Goal: Task Accomplishment & Management: Manage account settings

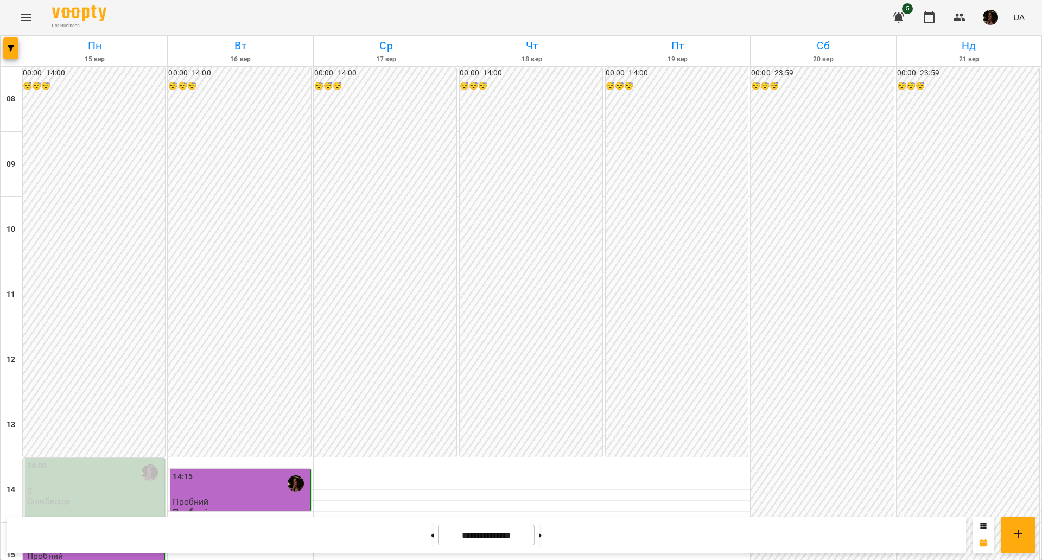
scroll to position [407, 0]
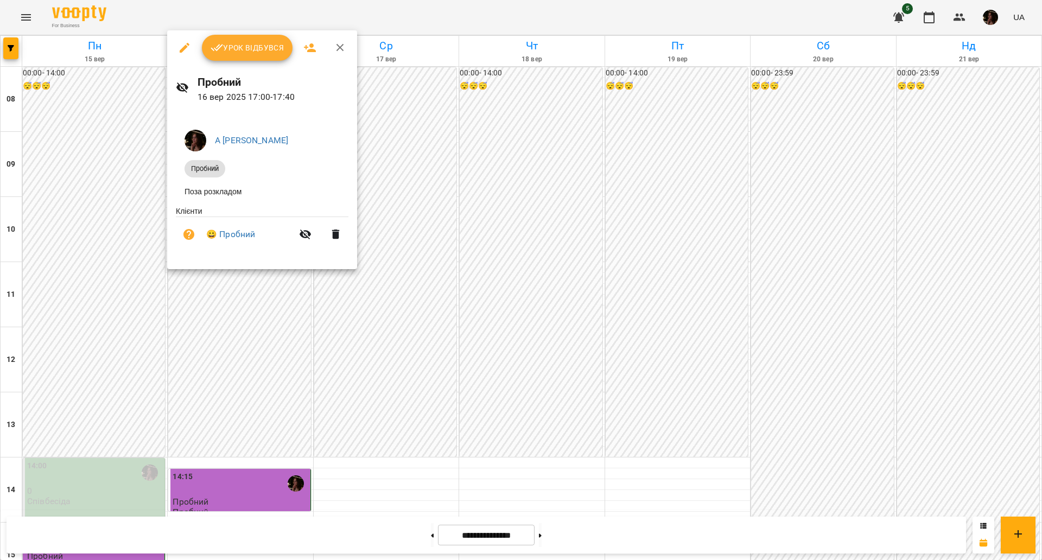
click at [219, 58] on button "Урок відбувся" at bounding box center [247, 48] width 91 height 26
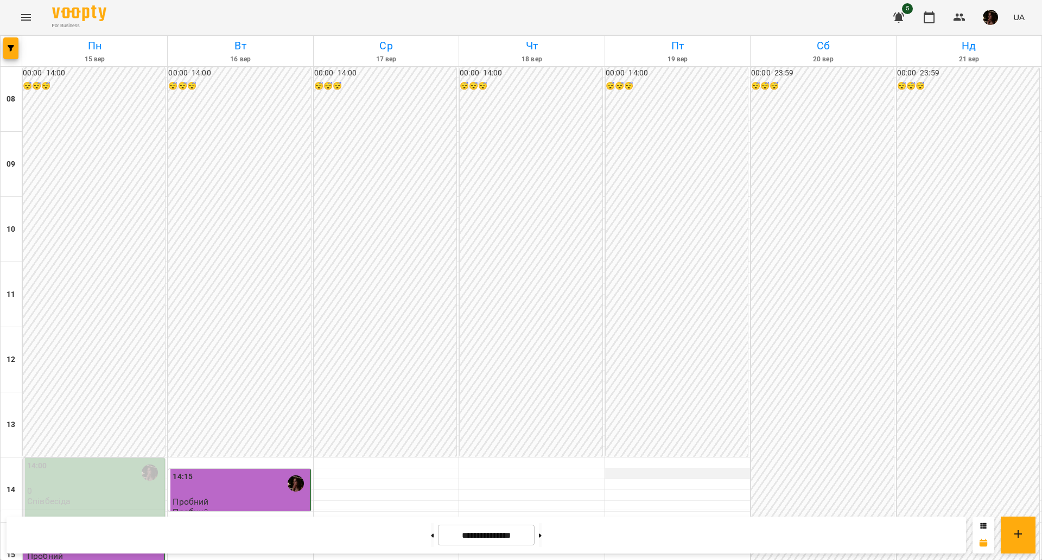
scroll to position [467, 0]
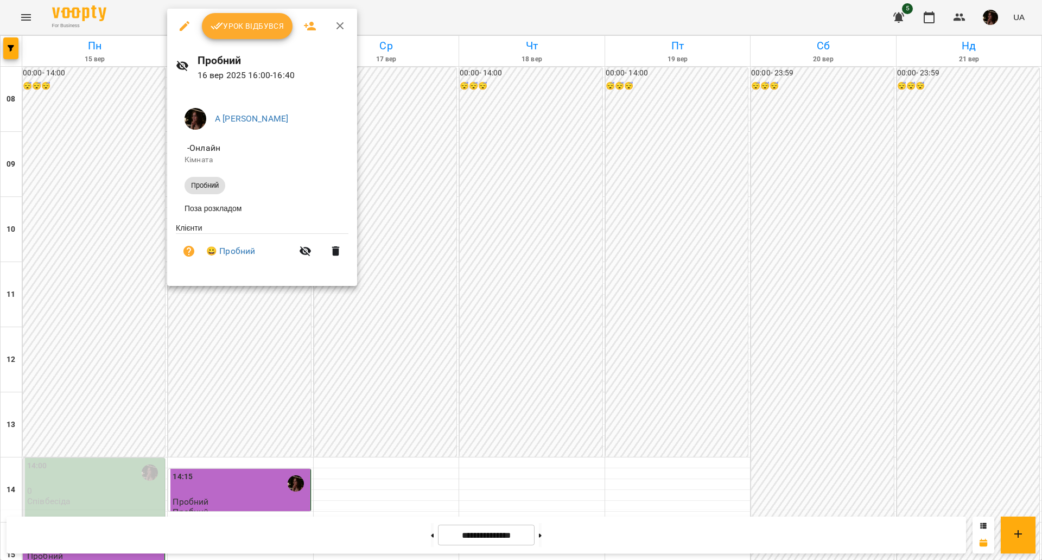
click at [215, 24] on icon "button" at bounding box center [217, 26] width 13 height 13
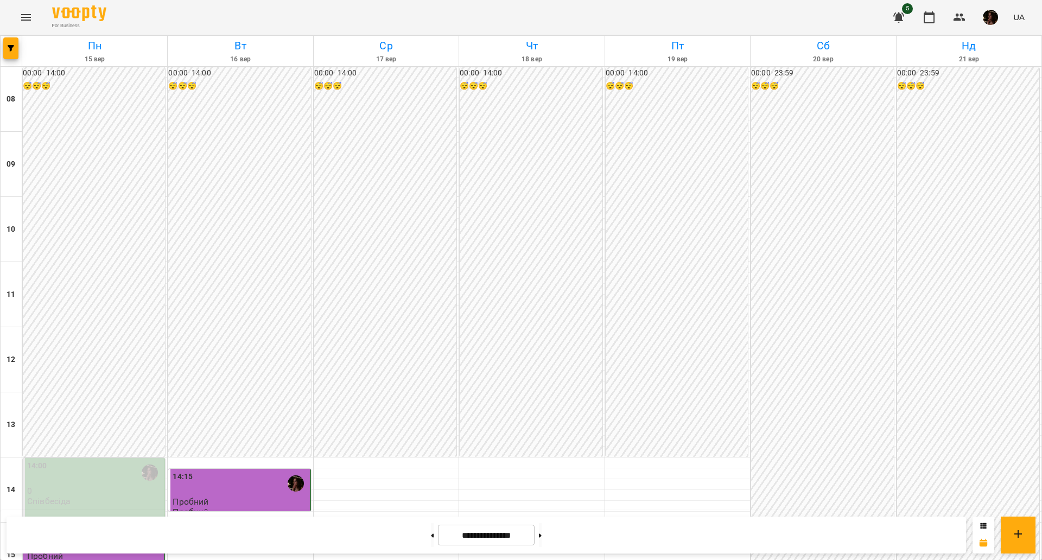
scroll to position [271, 0]
